Goal: Information Seeking & Learning: Learn about a topic

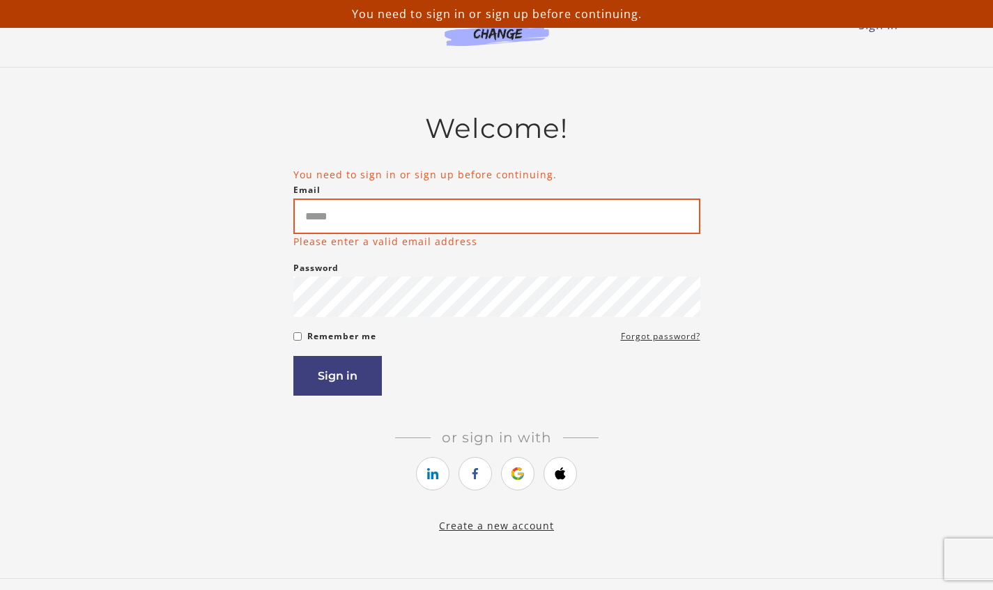
click at [390, 210] on input "Email" at bounding box center [496, 217] width 407 height 36
type input "**********"
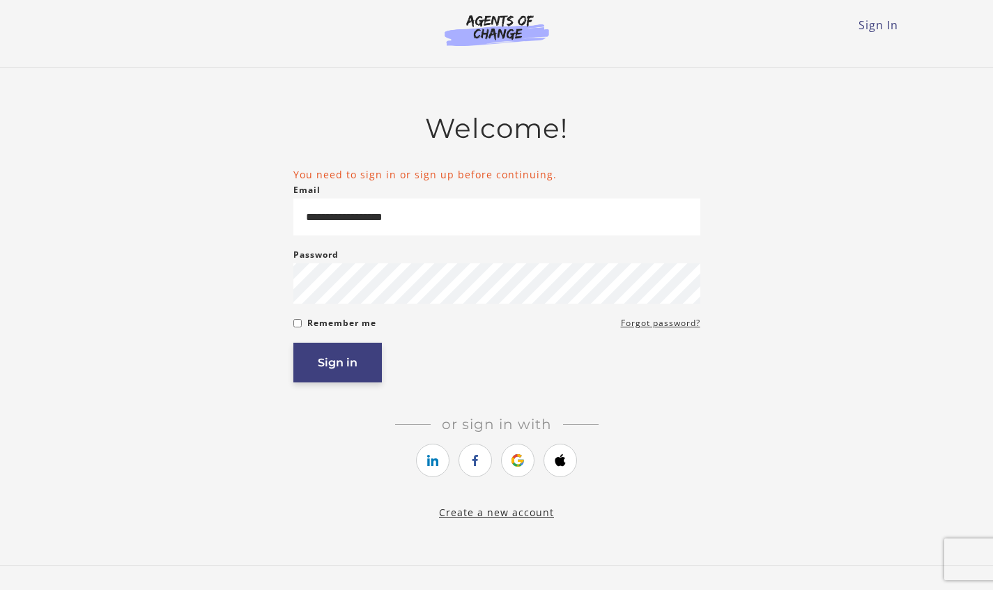
click at [348, 370] on button "Sign in" at bounding box center [337, 363] width 89 height 40
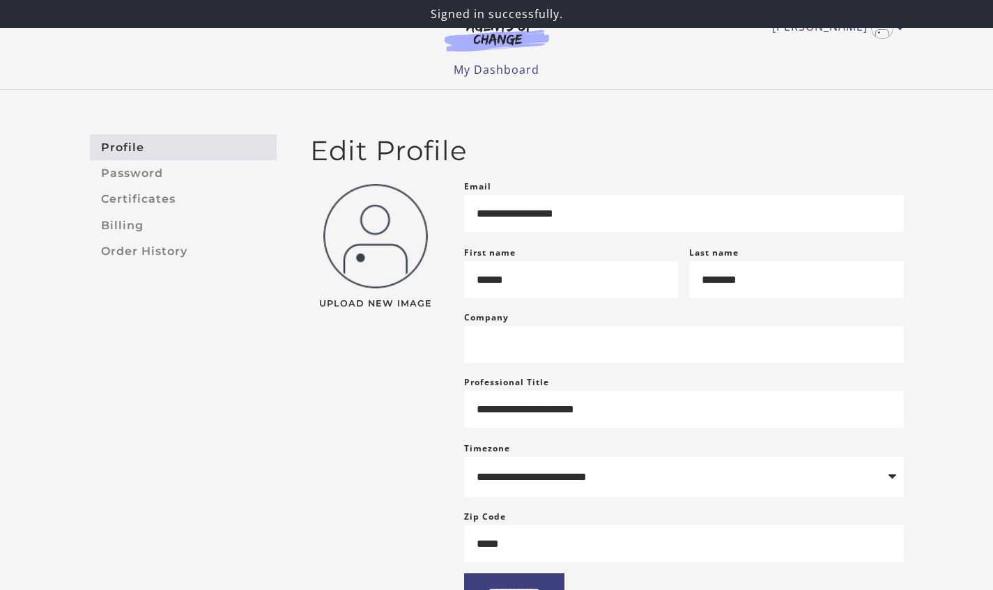
click at [492, 39] on img at bounding box center [497, 36] width 134 height 32
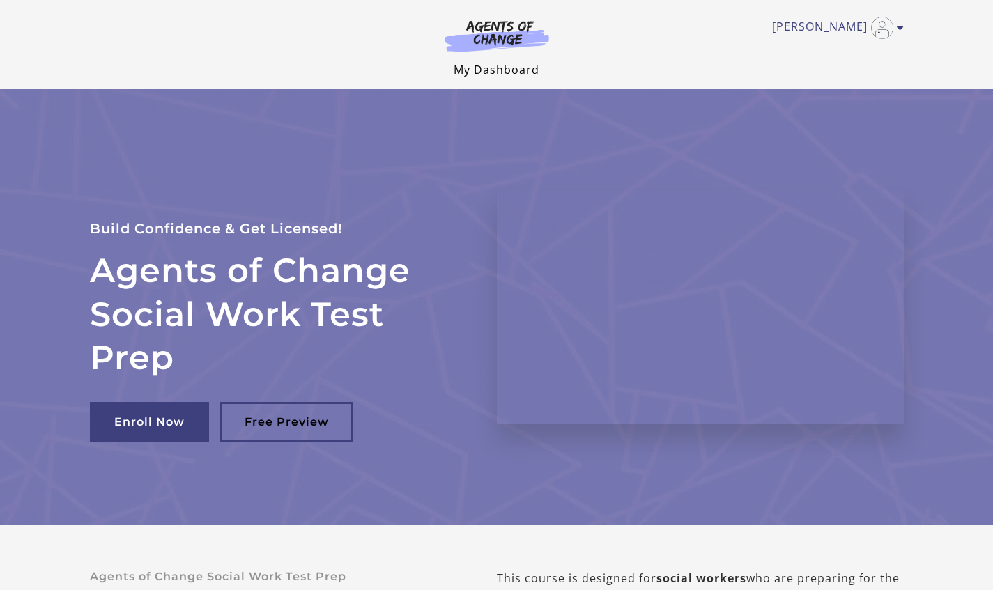
click at [525, 74] on link "My Dashboard" at bounding box center [497, 69] width 86 height 15
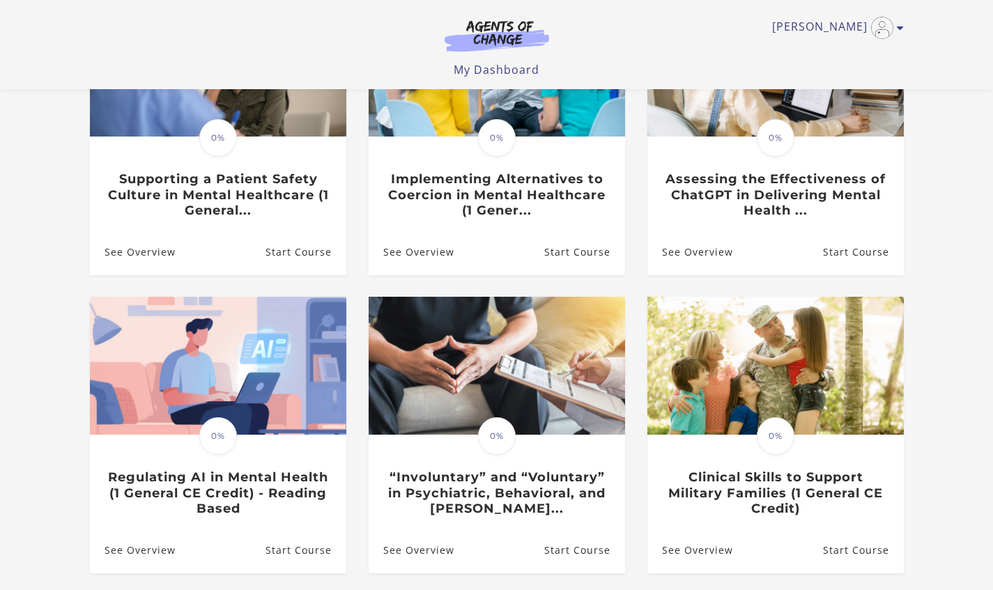
scroll to position [285, 0]
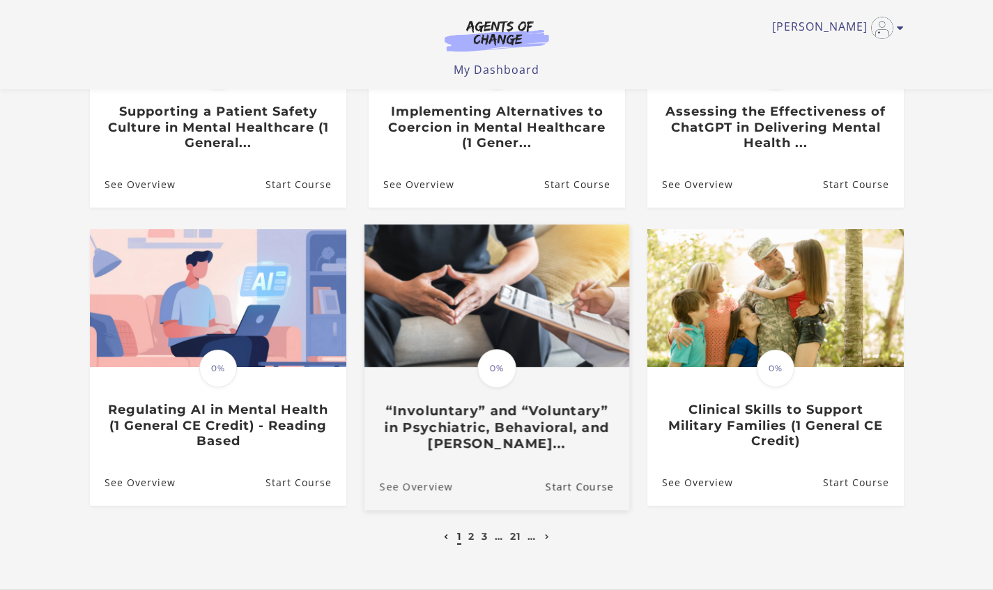
click at [428, 491] on link "See Overview" at bounding box center [408, 487] width 89 height 47
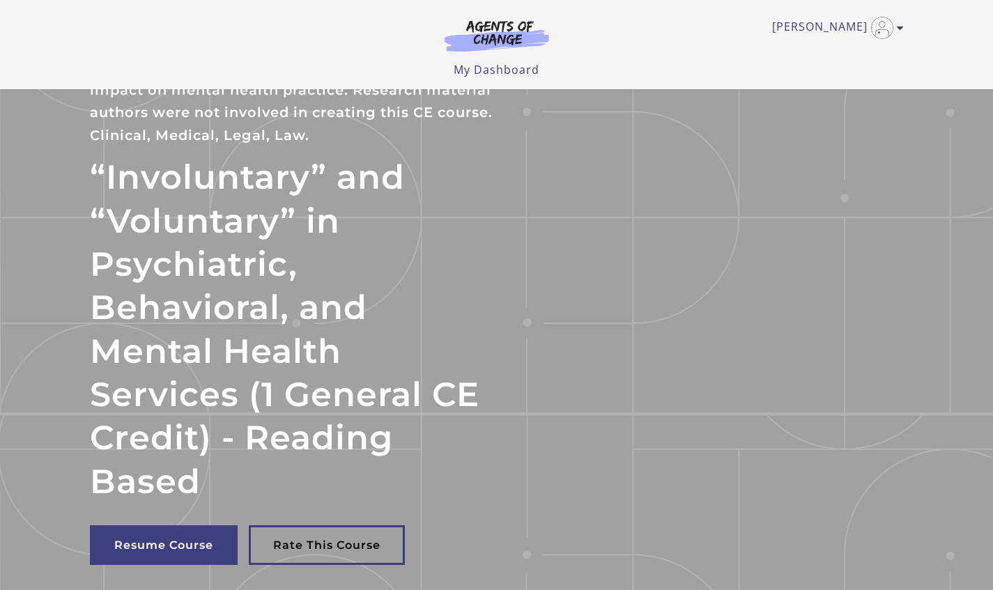
scroll to position [25, 0]
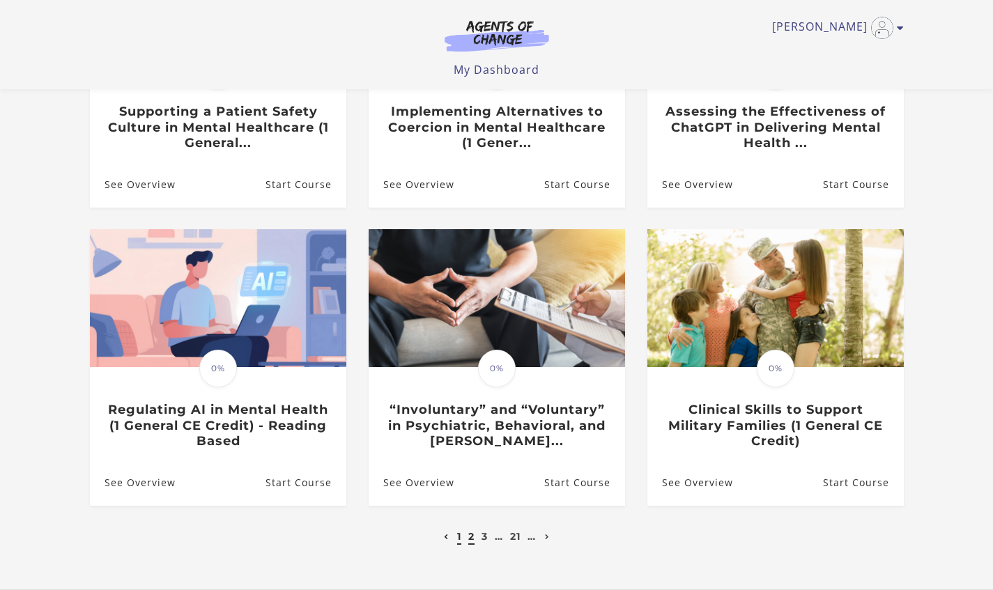
click at [469, 540] on link "2" at bounding box center [471, 536] width 6 height 13
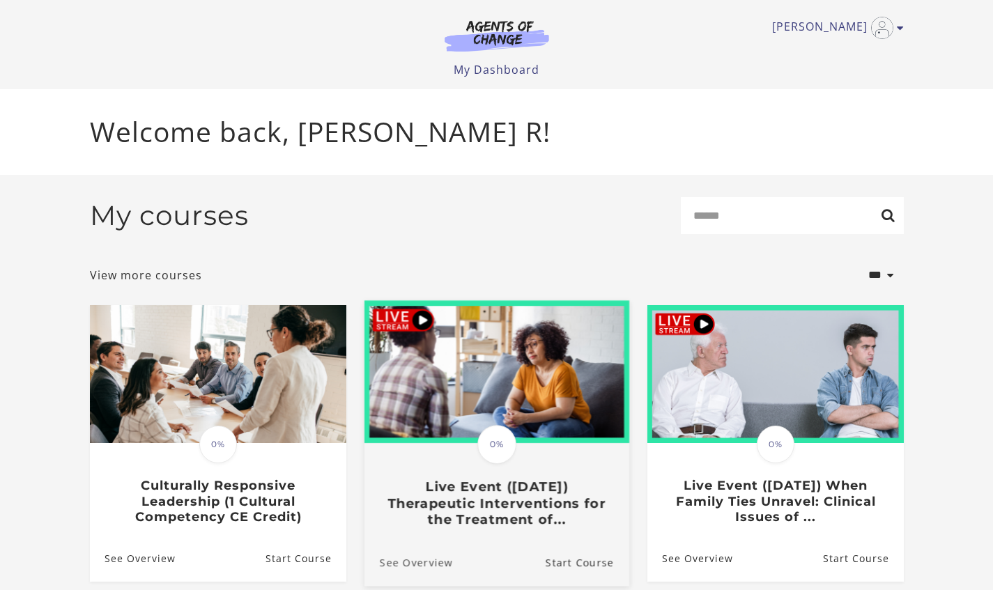
click at [420, 567] on link "See Overview" at bounding box center [408, 562] width 89 height 47
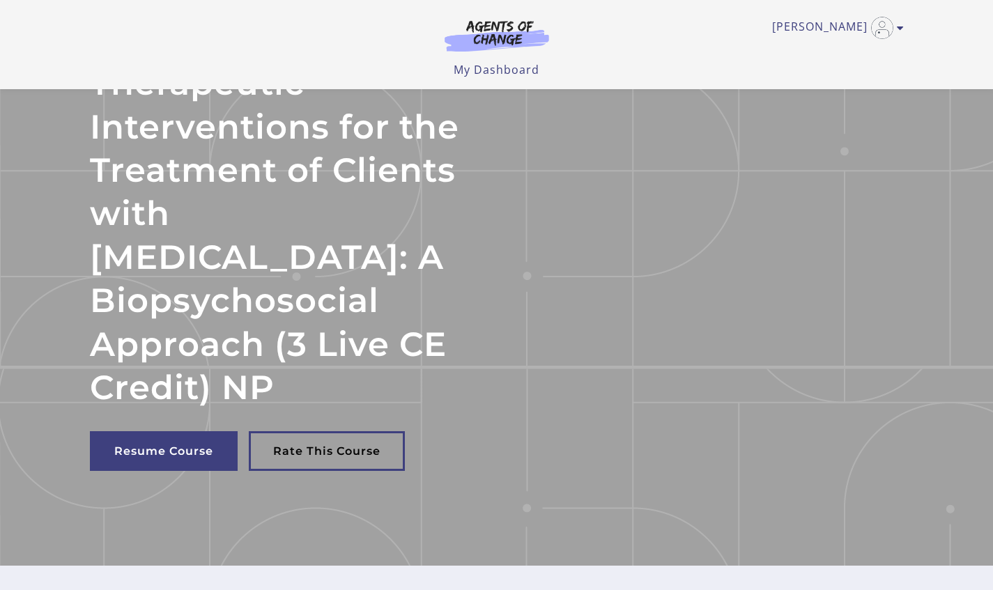
scroll to position [137, 0]
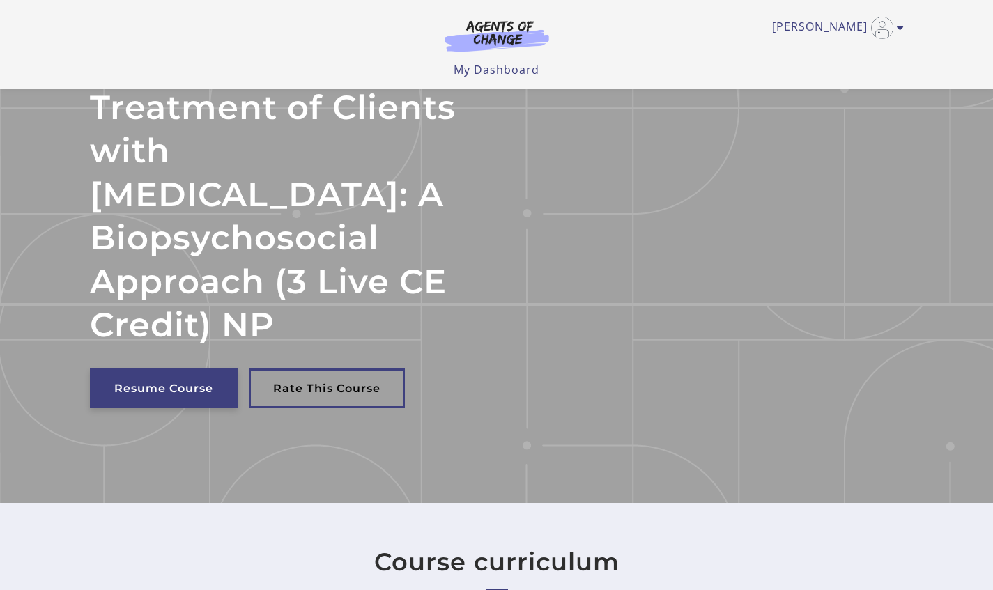
click at [165, 369] on link "Resume Course" at bounding box center [164, 389] width 148 height 40
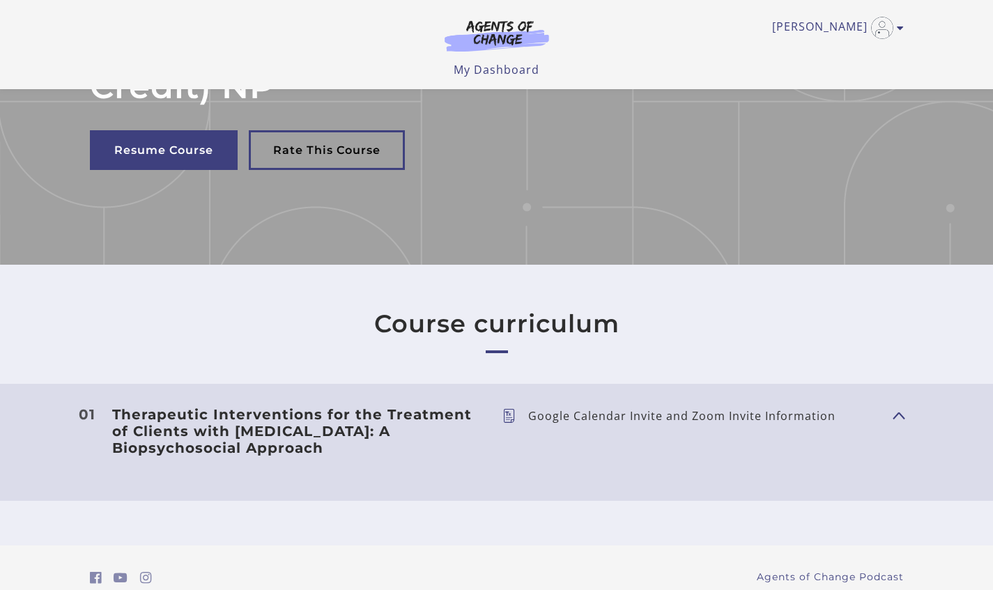
scroll to position [385, 0]
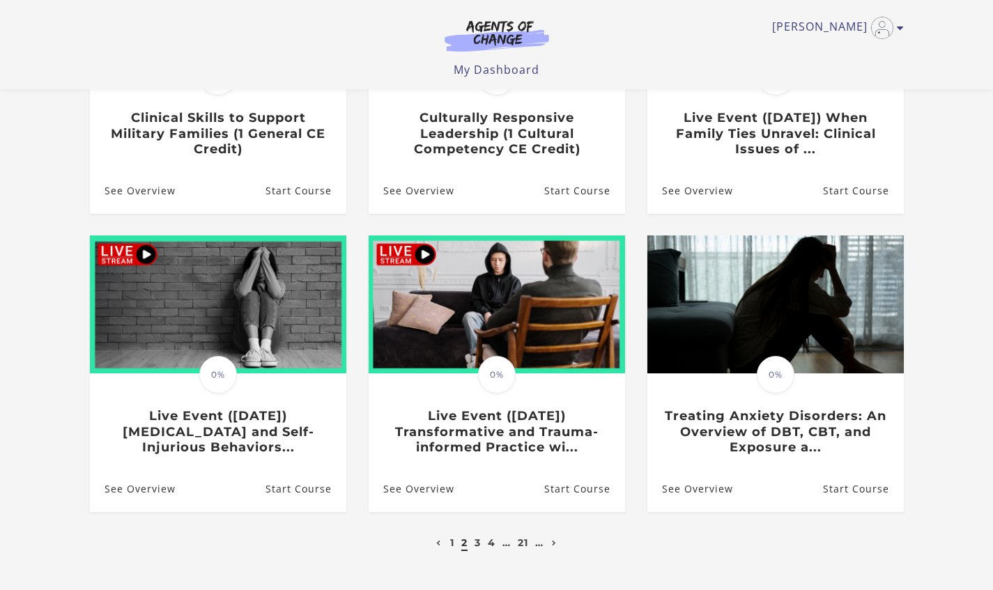
scroll to position [282, 0]
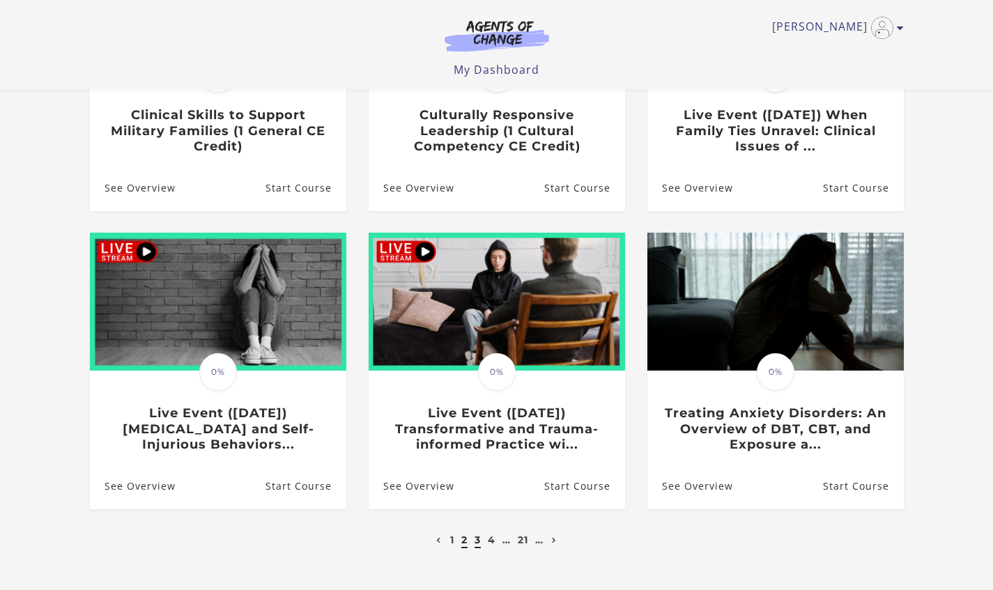
click at [479, 542] on link "3" at bounding box center [478, 540] width 6 height 13
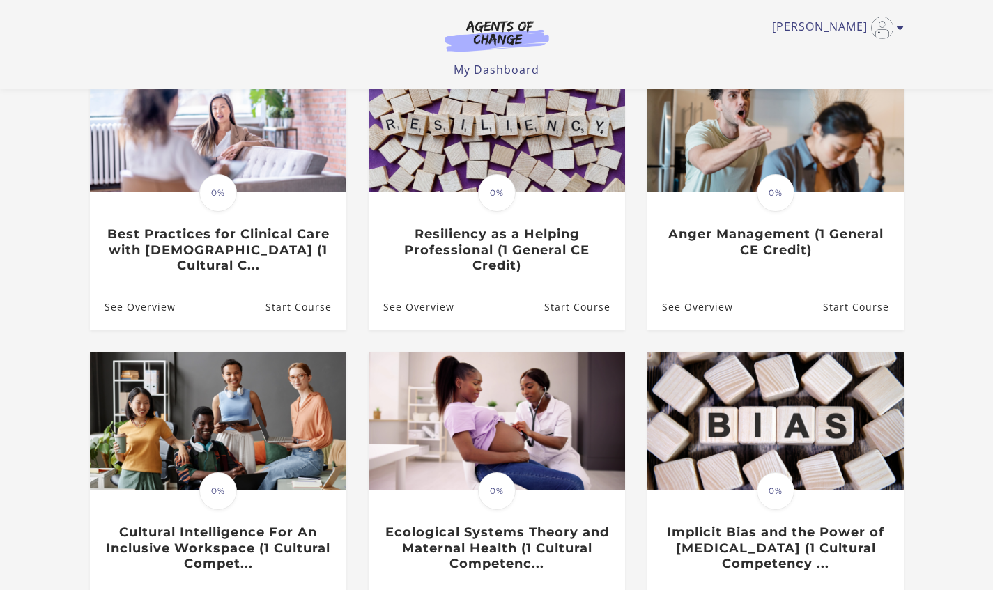
scroll to position [165, 0]
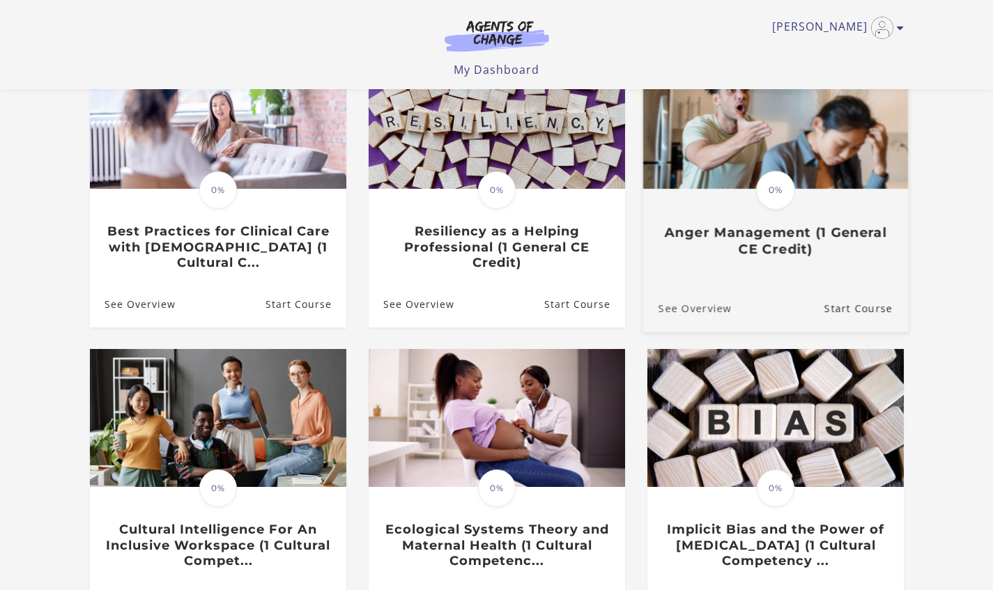
click at [690, 309] on link "See Overview" at bounding box center [687, 307] width 89 height 47
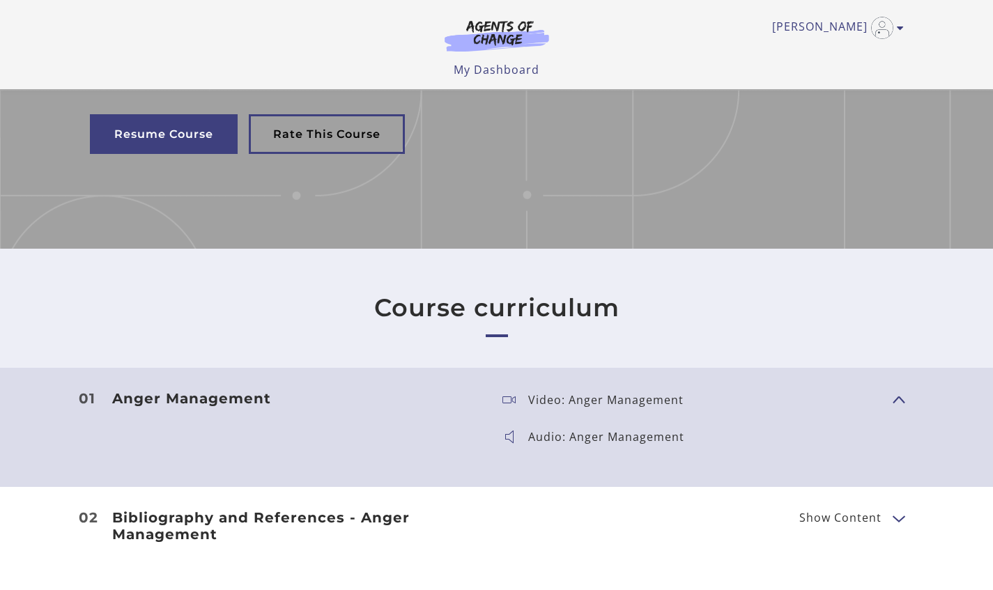
scroll to position [26, 0]
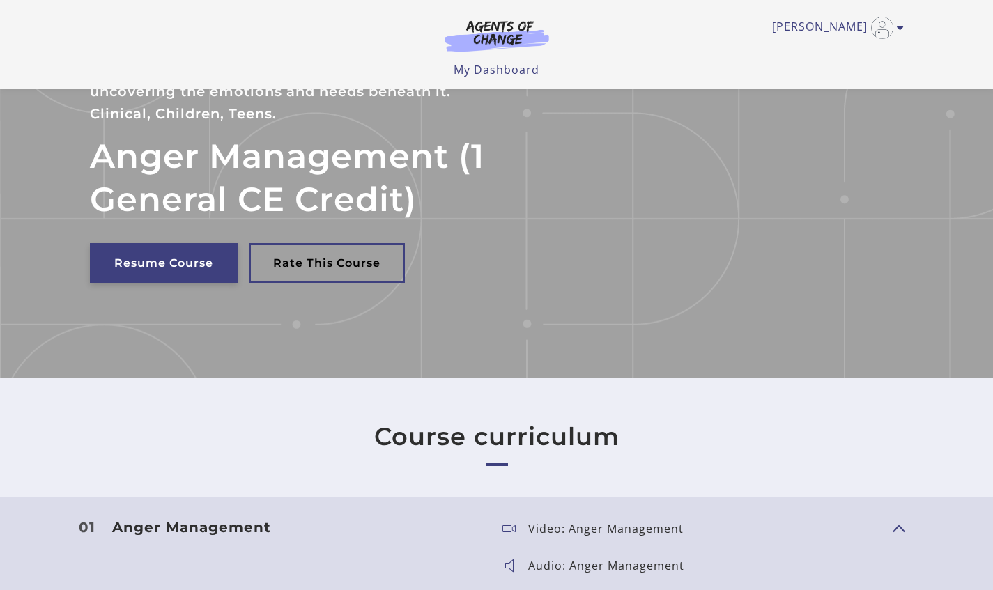
click at [171, 265] on link "Resume Course" at bounding box center [164, 263] width 148 height 40
